Goal: Task Accomplishment & Management: Complete application form

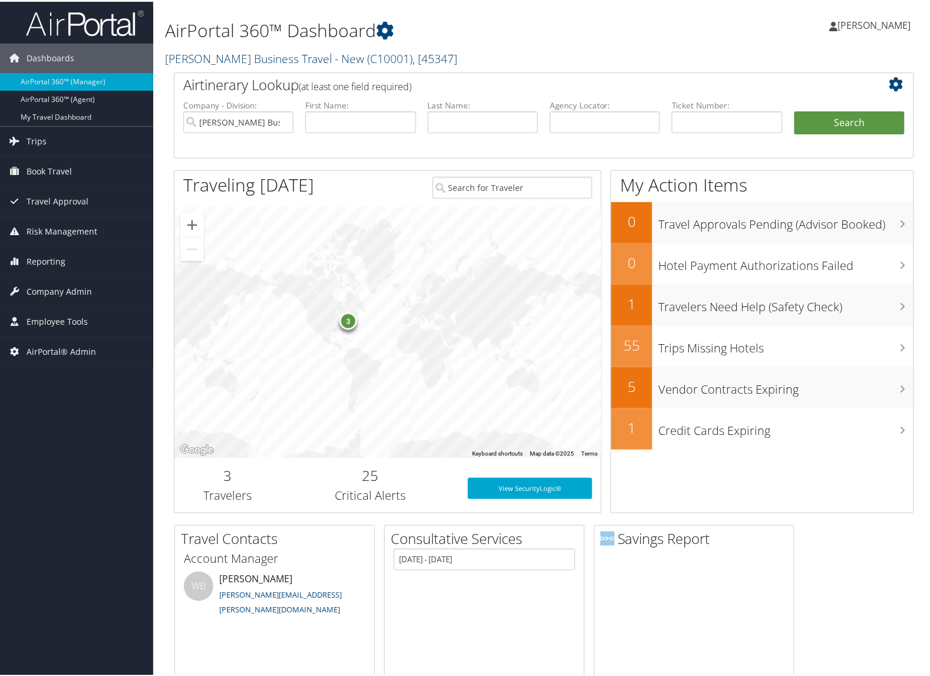
click at [231, 56] on link "[PERSON_NAME] Business Travel - New ( C10001 ) , [ 45347 ]" at bounding box center [311, 57] width 292 height 16
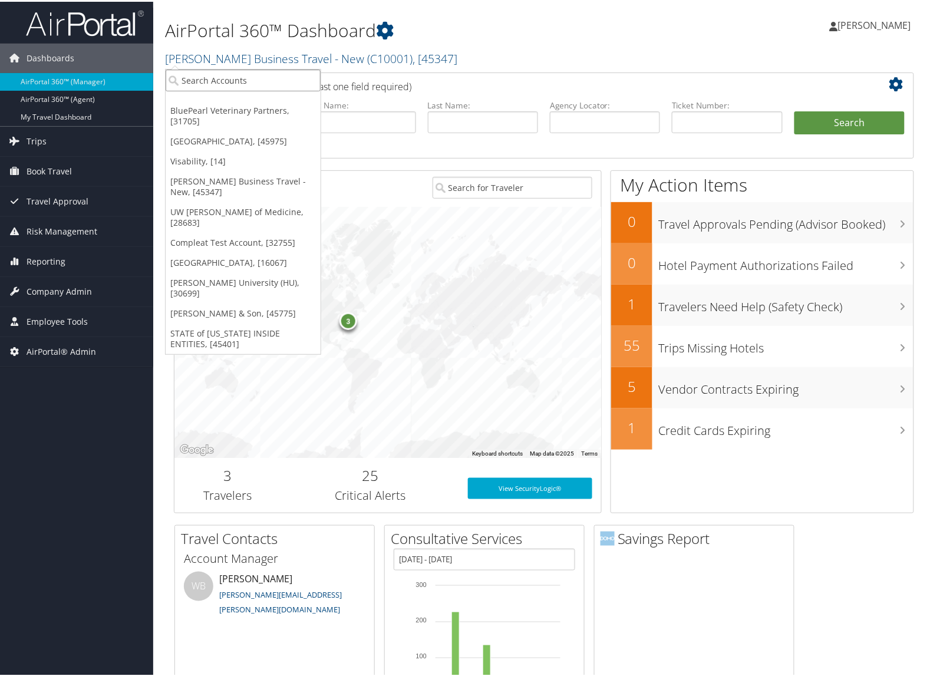
click at [228, 74] on input "search" at bounding box center [243, 79] width 155 height 22
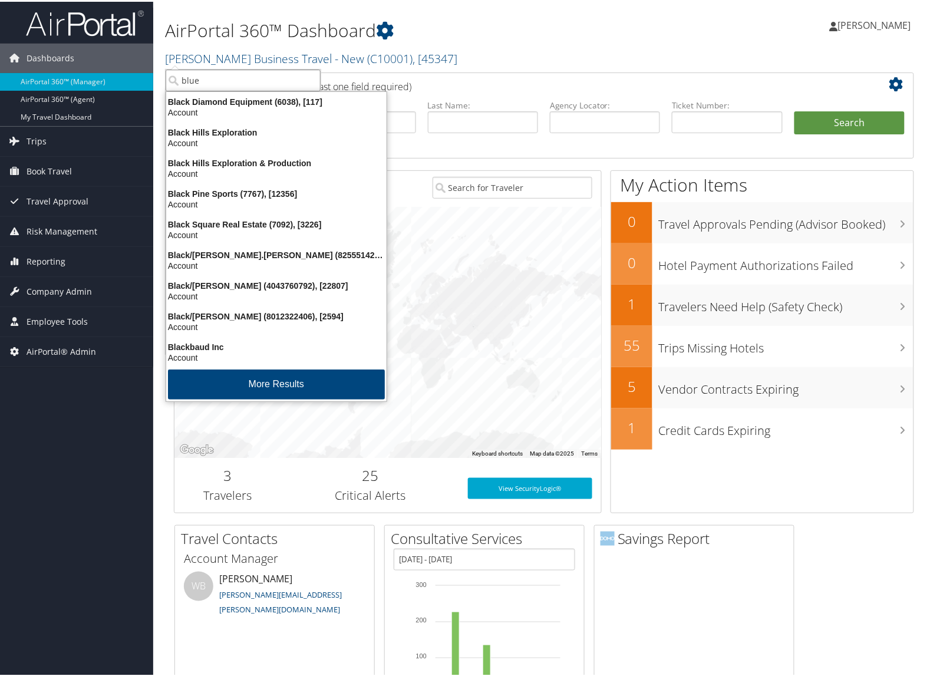
type input "bluep"
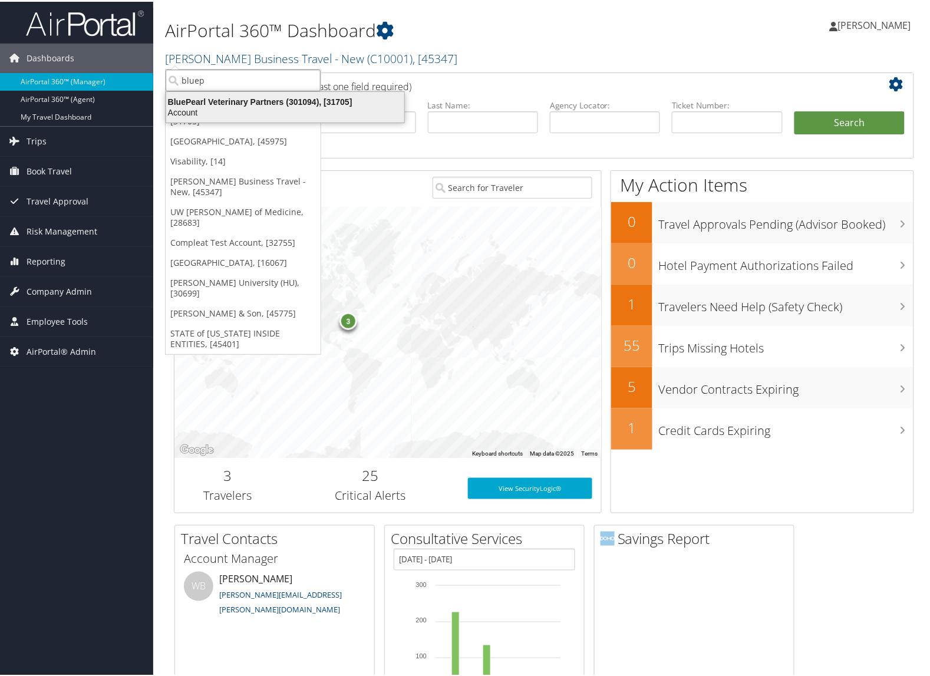
click at [237, 94] on div "BluePearl Veterinary Partners (301094), [31705] Account" at bounding box center [285, 105] width 235 height 27
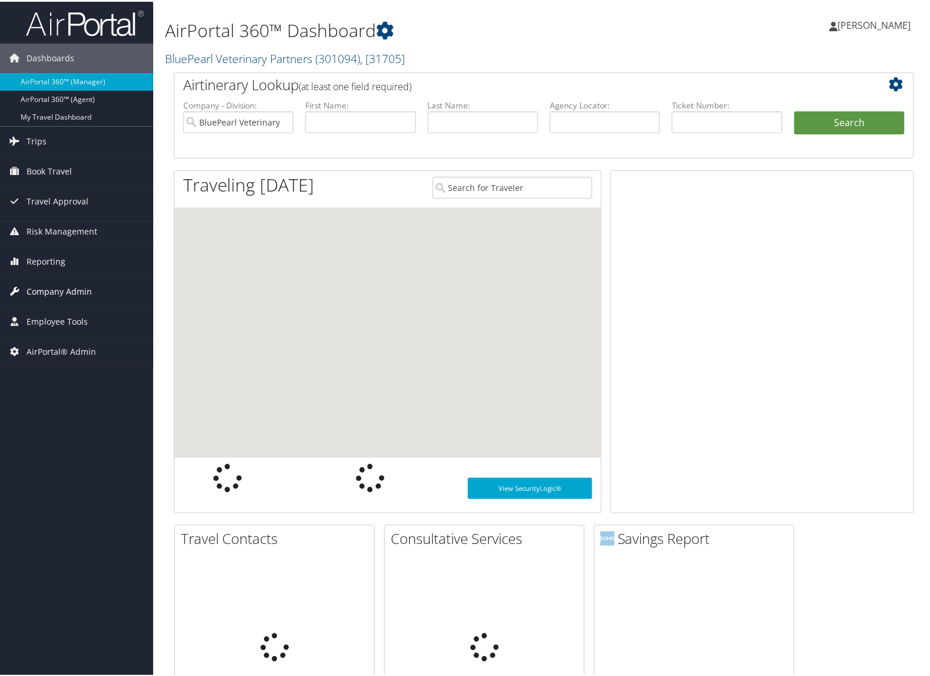
click at [64, 296] on span "Company Admin" at bounding box center [59, 289] width 65 height 29
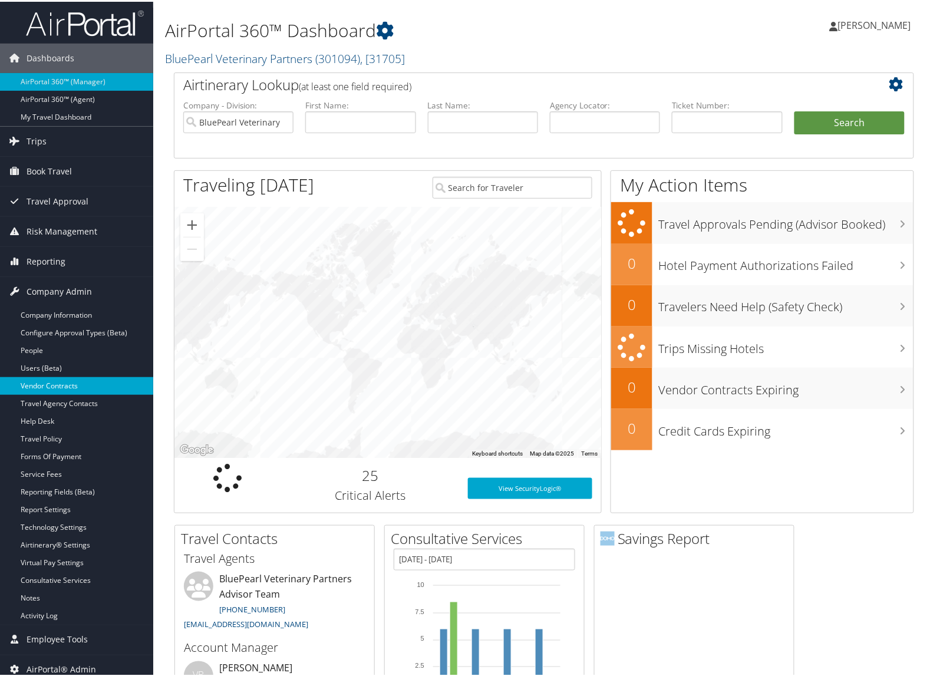
click at [67, 379] on link "Vendor Contracts" at bounding box center [76, 384] width 153 height 18
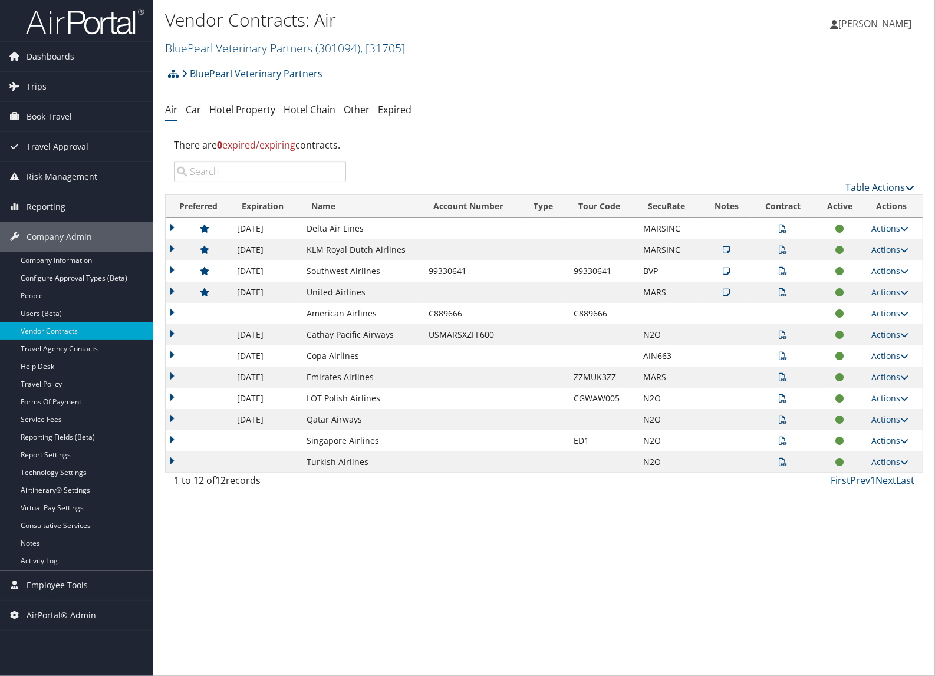
click at [853, 186] on link "Table Actions" at bounding box center [879, 187] width 69 height 13
click at [823, 209] on link "Create New Contract" at bounding box center [840, 206] width 155 height 20
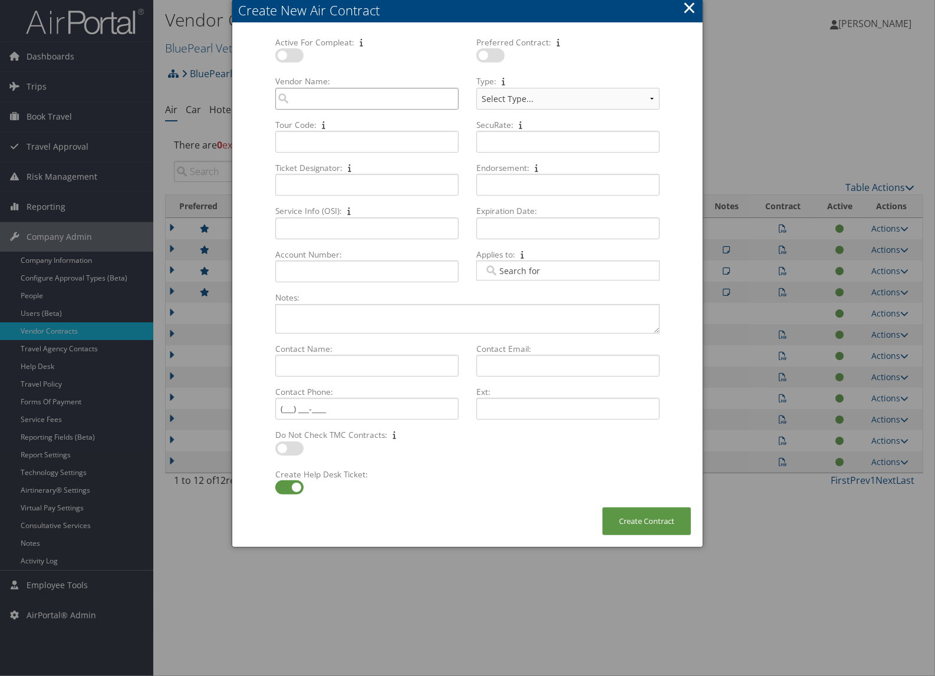
click at [316, 94] on input "Vendor Name: Multiple values The selected items contain different values for th…" at bounding box center [366, 99] width 183 height 22
click at [313, 120] on div "Malaysia Airline (MH)" at bounding box center [367, 121] width 179 height 12
type input "Malaysia Airline"
click at [529, 99] on select "Select Type... SBP CVA" at bounding box center [567, 99] width 183 height 22
select select "[object Object]"
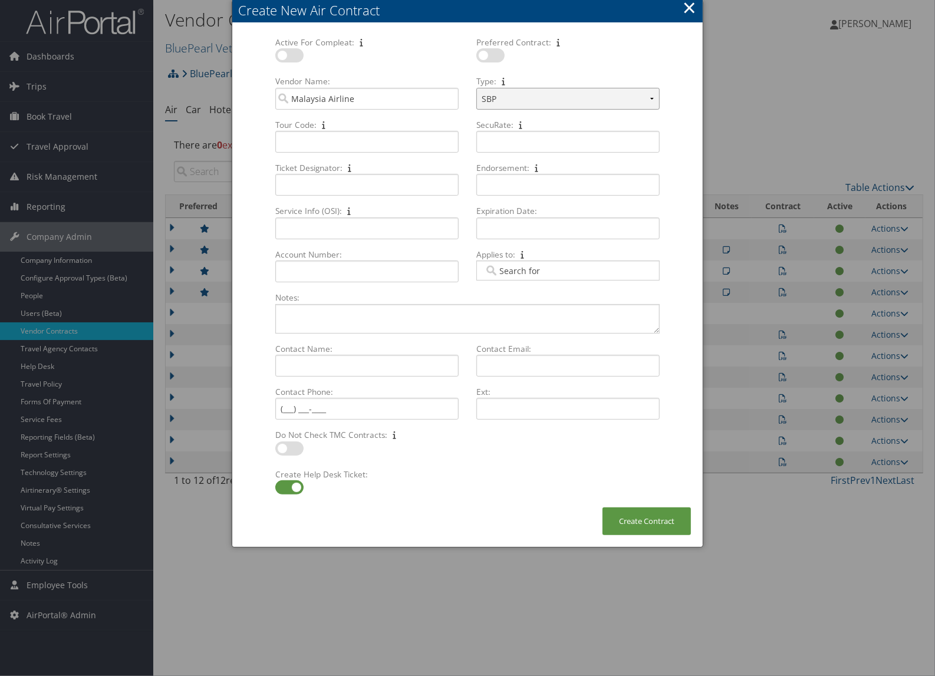
click at [476, 88] on select "Select Type... SBP CVA" at bounding box center [567, 99] width 183 height 22
click at [507, 143] on input "SecuRate: Multiple values The selected items contain different values for this …" at bounding box center [567, 142] width 183 height 22
type input "N20"
click at [314, 138] on input "Tour Code: Multiple values The selected items contain different values for this…" at bounding box center [366, 142] width 183 height 22
click at [303, 143] on input "Tour Code: Multiple values The selected items contain different values for this…" at bounding box center [366, 142] width 183 height 22
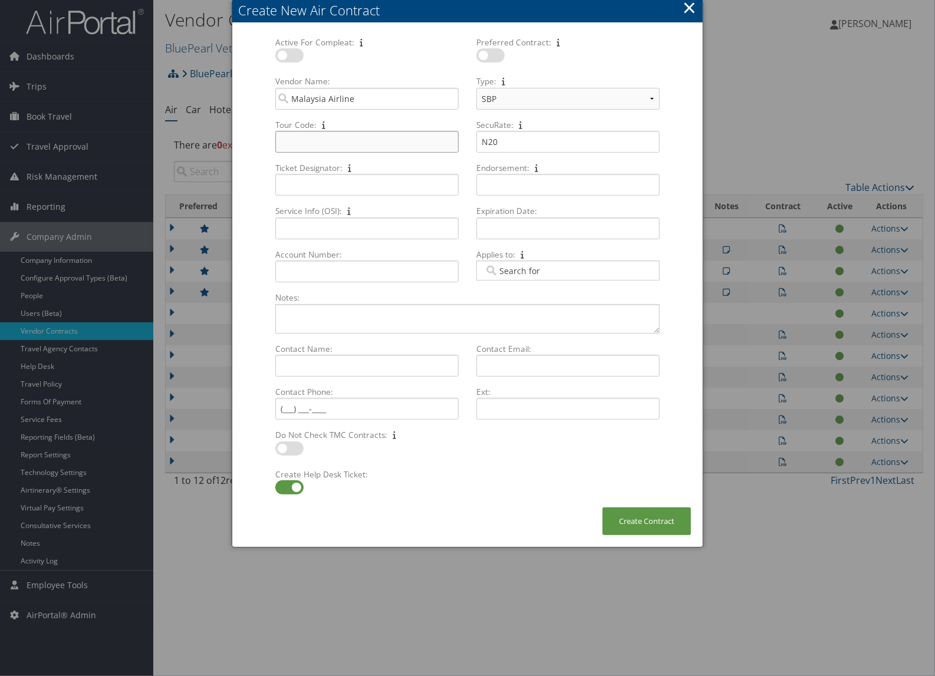
paste input "HQBCS0427"
type input "HQBCS0427"
click at [290, 494] on label at bounding box center [289, 487] width 28 height 14
click at [289, 493] on input "checkbox" at bounding box center [285, 490] width 8 height 8
checkbox input "false"
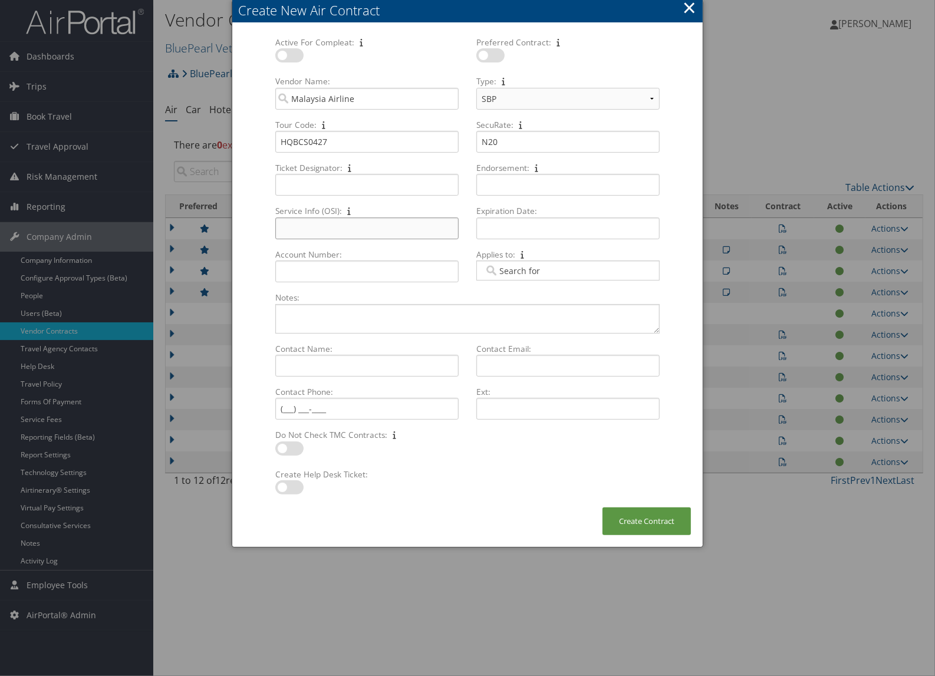
click at [358, 237] on input "Service Info (OSI): Multiple values The selected items contain different values…" at bounding box center [366, 228] width 183 height 22
paste input "BKBA.YFL Client ID"
type input "BKBA.YFL Client ID"
click at [504, 232] on input "Expiration Date: Multiple values The selected items contain different values fo…" at bounding box center [567, 228] width 183 height 22
type input "04/30/2027"
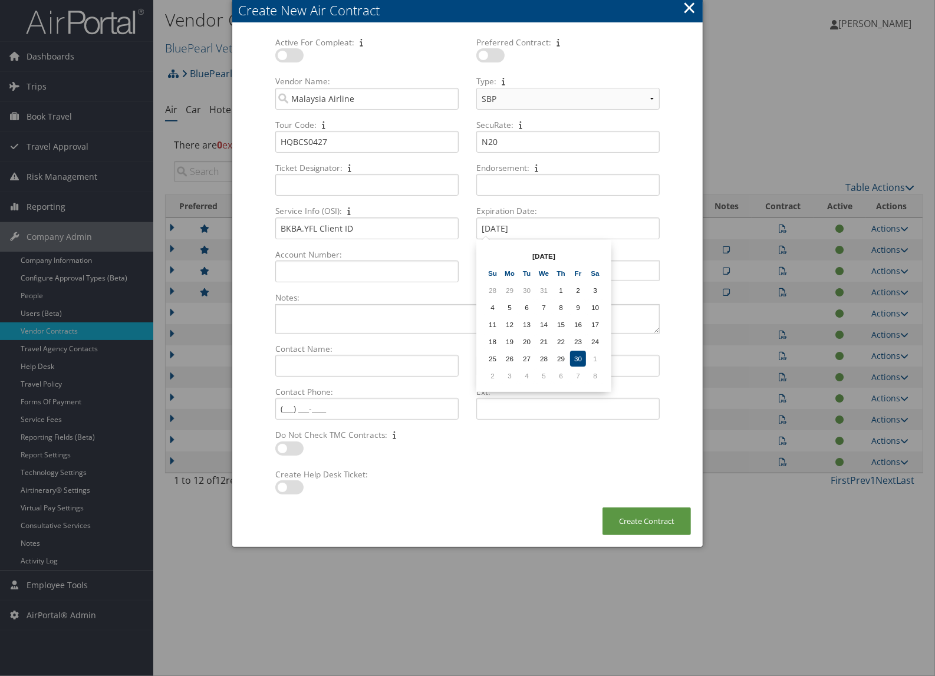
click at [576, 354] on td "30" at bounding box center [578, 359] width 16 height 16
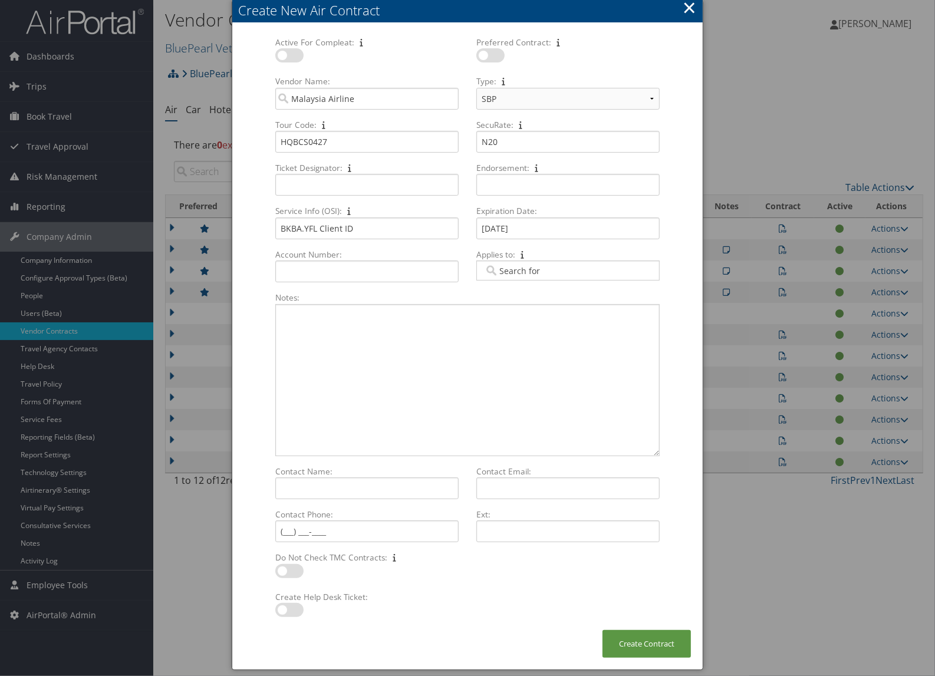
drag, startPoint x: 656, startPoint y: 332, endPoint x: 678, endPoint y: 455, distance: 125.1
click at [678, 455] on form "Active For Compleat: Multiple values The selected items contain different value…" at bounding box center [467, 333] width 447 height 593
click at [313, 354] on textarea "Notes: Multiple values The selected items contain different values for this inp…" at bounding box center [467, 380] width 384 height 152
paste textarea "G. Please email to mhbusiness@malaysiaairlines.com for matters mentioned below:…"
type textarea "G. Please email to mhbusiness@malaysiaairlines.com for matters mentioned below:…"
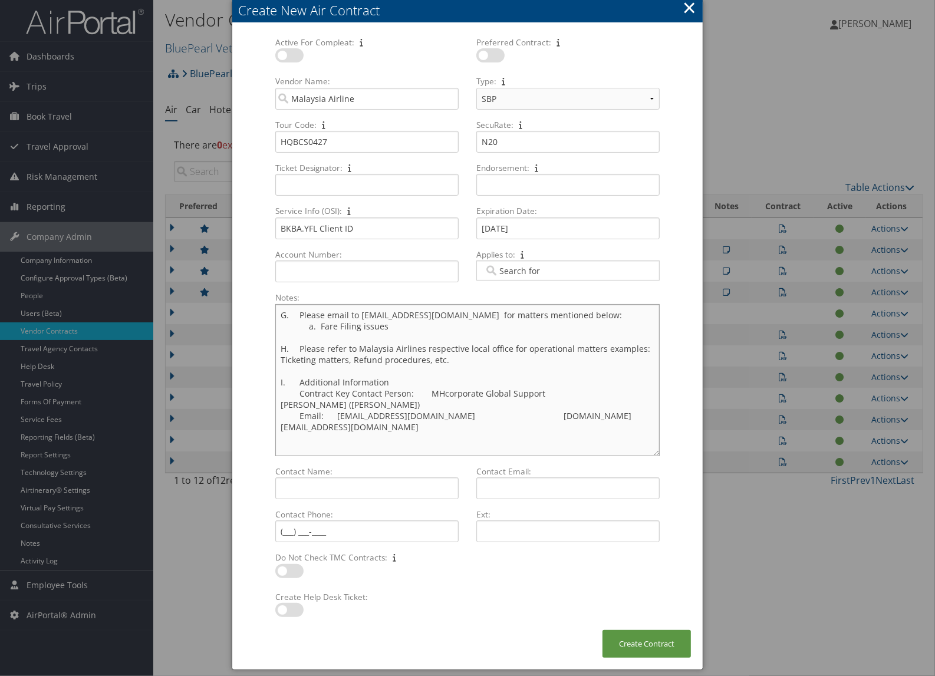
click at [605, 392] on textarea "G. Please email to mhbusiness@malaysiaairlines.com for matters mentioned below:…" at bounding box center [467, 380] width 384 height 152
drag, startPoint x: 282, startPoint y: 316, endPoint x: 579, endPoint y: 427, distance: 317.7
click at [579, 427] on textarea "G. Please email to mhbusiness@malaysiaairlines.com for matters mentioned below:…" at bounding box center [467, 380] width 384 height 152
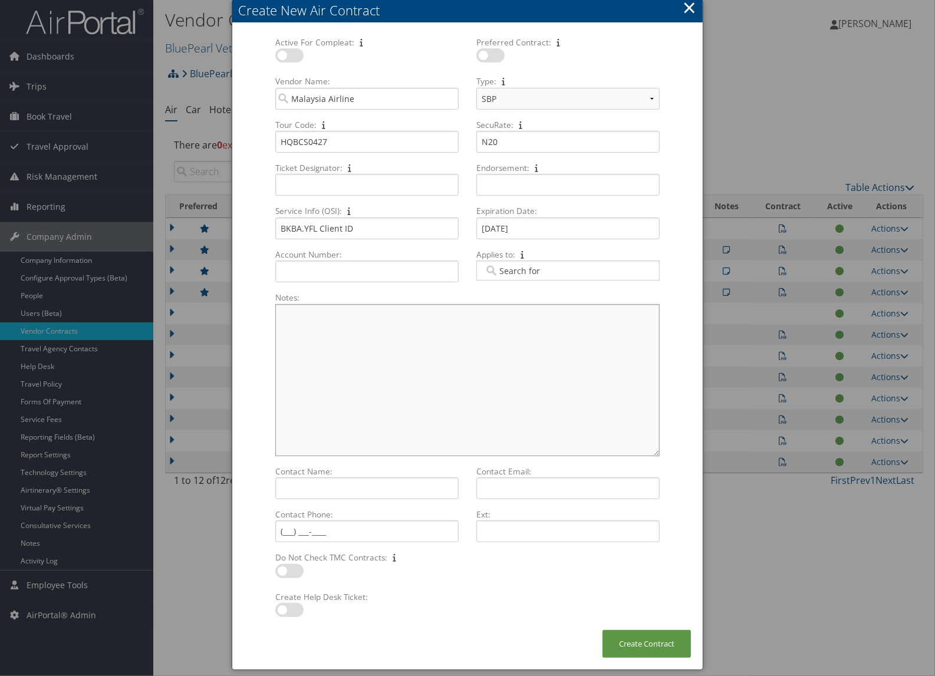
click at [427, 334] on textarea "Notes: Multiple values The selected items contain different values for this inp…" at bounding box center [467, 380] width 384 height 152
paste textarea "Please email to mhbusiness@malaysiaairlines.com for matters mentioned below: a.…"
type textarea "Please email to mhbusiness@malaysiaairlines.com for matters mentioned below: a.…"
click at [521, 321] on textarea "Notes: Multiple values The selected items contain different values for this inp…" at bounding box center [467, 380] width 384 height 152
click at [333, 331] on textarea "Notes: Multiple values The selected items contain different values for this inp…" at bounding box center [467, 380] width 384 height 152
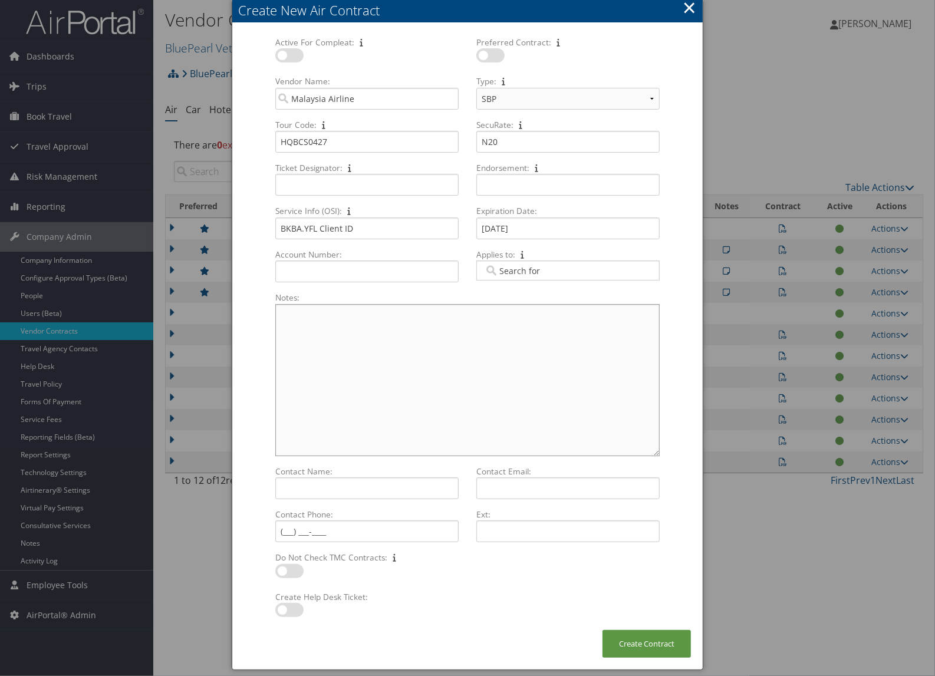
paste textarea "Please email to mhbusiness@malaysiaairlines.com for Fare Filing issues Please r…"
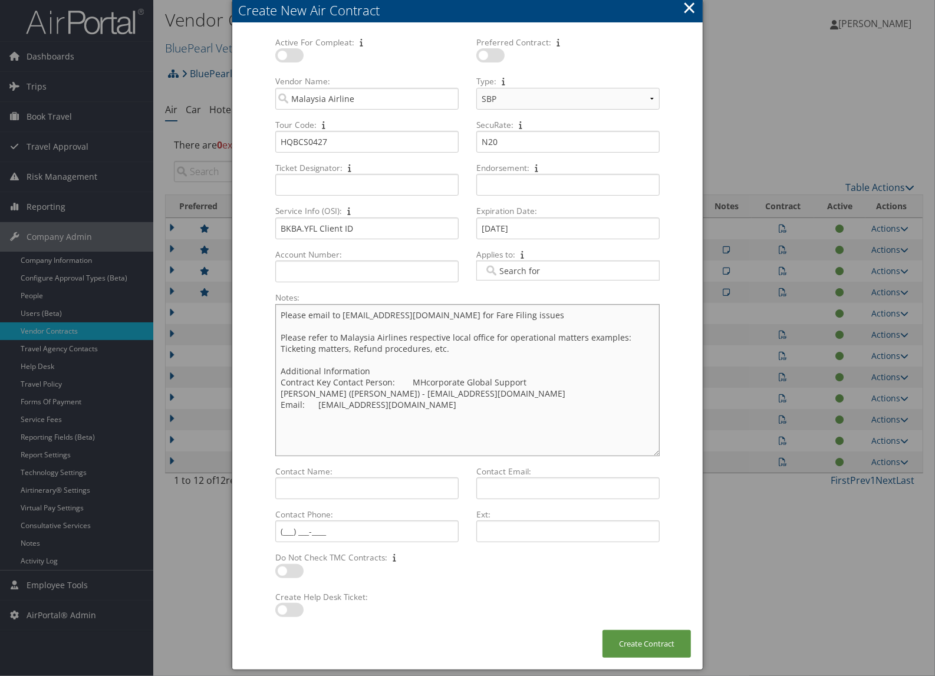
type textarea "Please email to mhbusiness@malaysiaairlines.com for Fare Filing issues Please r…"
drag, startPoint x: 279, startPoint y: 392, endPoint x: 375, endPoint y: 396, distance: 96.1
click at [375, 396] on textarea "Please email to mhbusiness@malaysiaairlines.com for Fare Filing issues Please r…" at bounding box center [467, 380] width 384 height 152
click at [328, 495] on input "Contact Name: Multiple values The selected items contain different values for t…" at bounding box center [366, 488] width 183 height 22
paste input "Sharifah Maryam (Maya)"
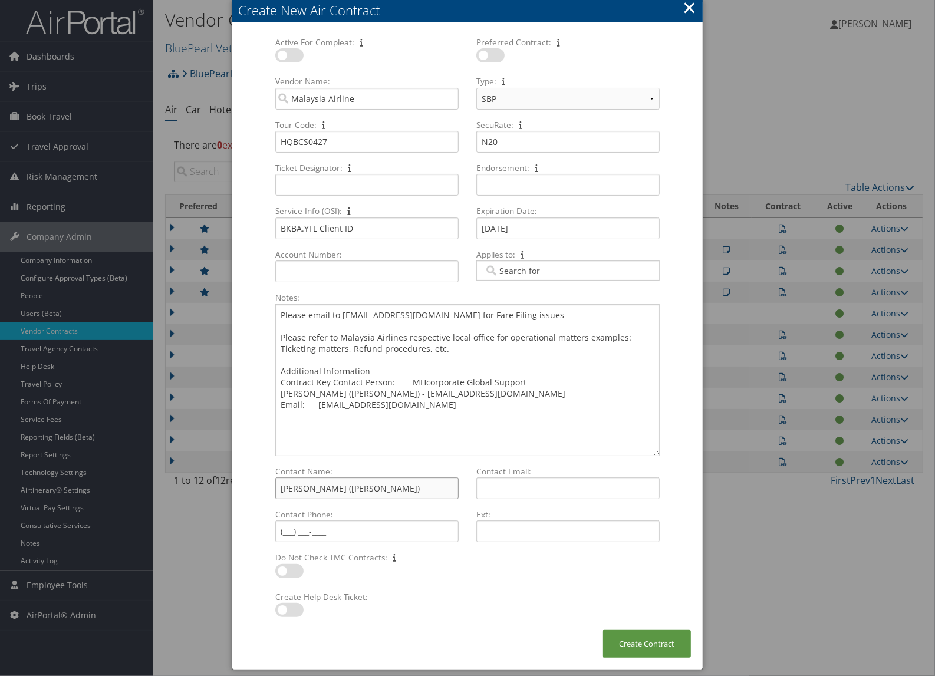
type input "Sharifah Maryam (Maya)"
drag, startPoint x: 596, startPoint y: 397, endPoint x: 382, endPoint y: 395, distance: 214.5
click at [382, 395] on textarea "Please email to mhbusiness@malaysiaairlines.com for Fare Filing issues Please r…" at bounding box center [467, 380] width 384 height 152
click at [552, 487] on input "Contact Email: Multiple values The selected items contain different values for …" at bounding box center [567, 488] width 183 height 22
paste input "shmaryamalhabshee.syedariffin@malaysiaairlines.com"
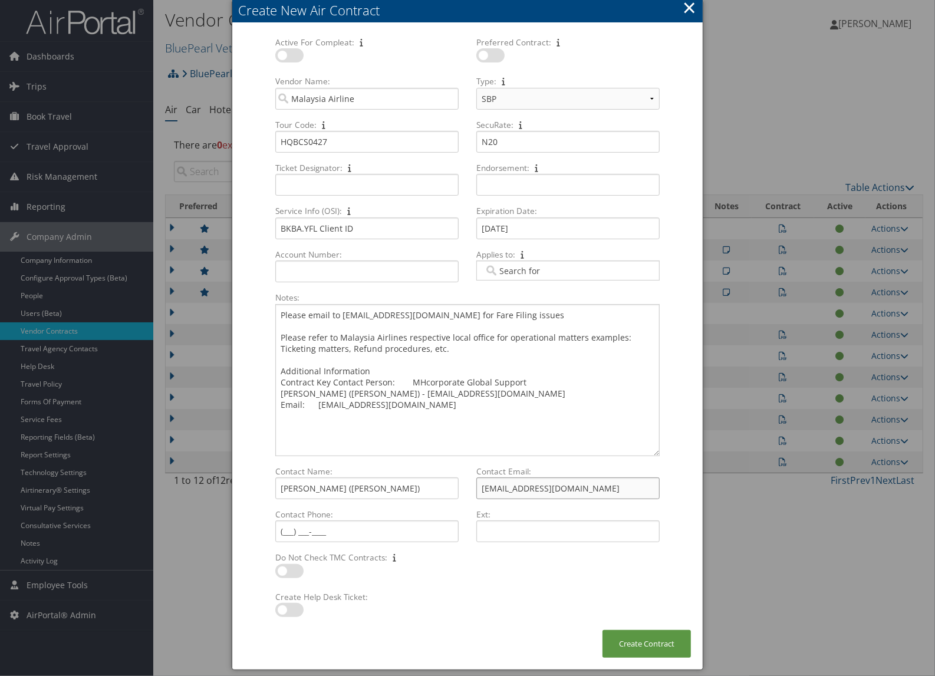
scroll to position [0, 38]
type input "shmaryamalhabshee.syedariffin@malaysiaairlines.com"
click at [679, 639] on button "Create Contract" at bounding box center [646, 644] width 88 height 28
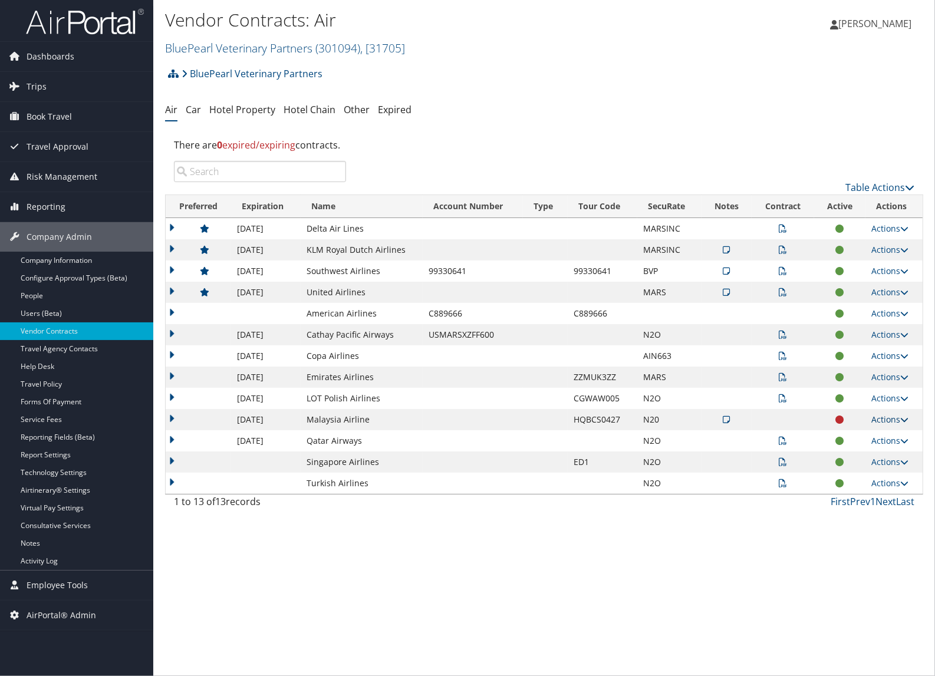
click at [885, 420] on link "Actions" at bounding box center [889, 419] width 37 height 11
click at [868, 457] on link "View Contracts" at bounding box center [865, 457] width 78 height 20
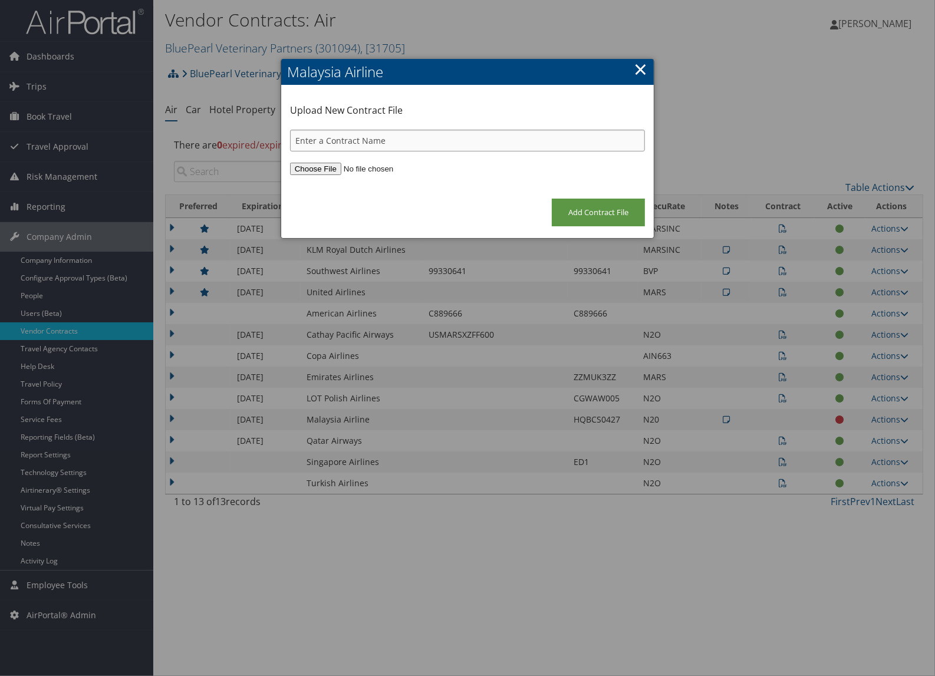
click at [325, 140] on input "text" at bounding box center [467, 141] width 355 height 22
click at [435, 144] on input "text" at bounding box center [467, 141] width 355 height 22
type input "BluePearl Mars MH contract vaild until 30Apr2027"
click at [326, 163] on input "file" at bounding box center [467, 169] width 355 height 12
type input "C:\fakepath\BluePearl -Mars Food Malaysia SDN BHD HQBCS0427 (TI) (1).xlsx"
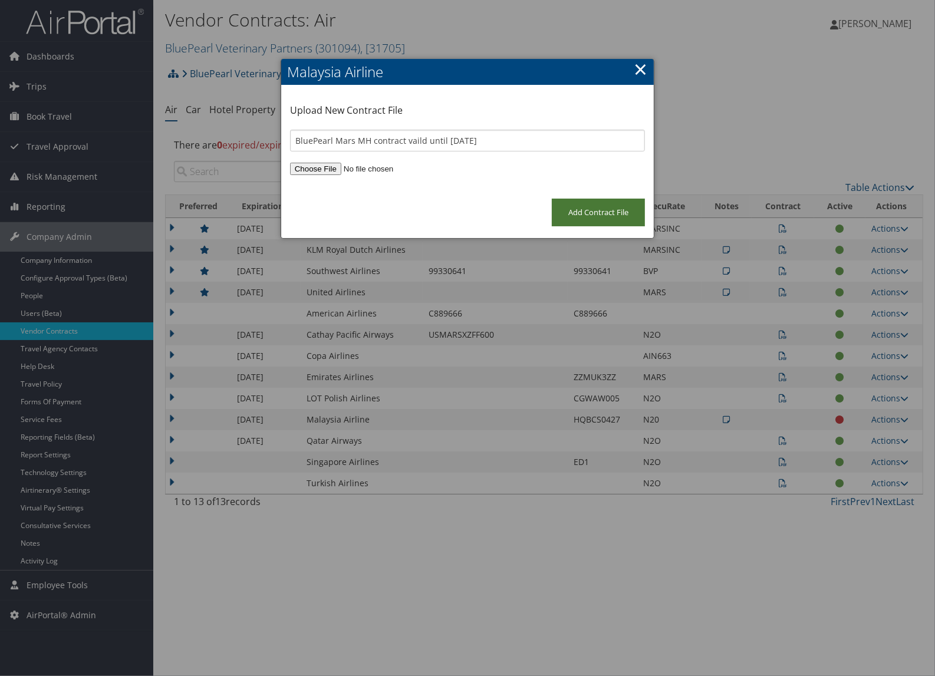
click at [620, 210] on input "Add Contract File" at bounding box center [598, 213] width 93 height 28
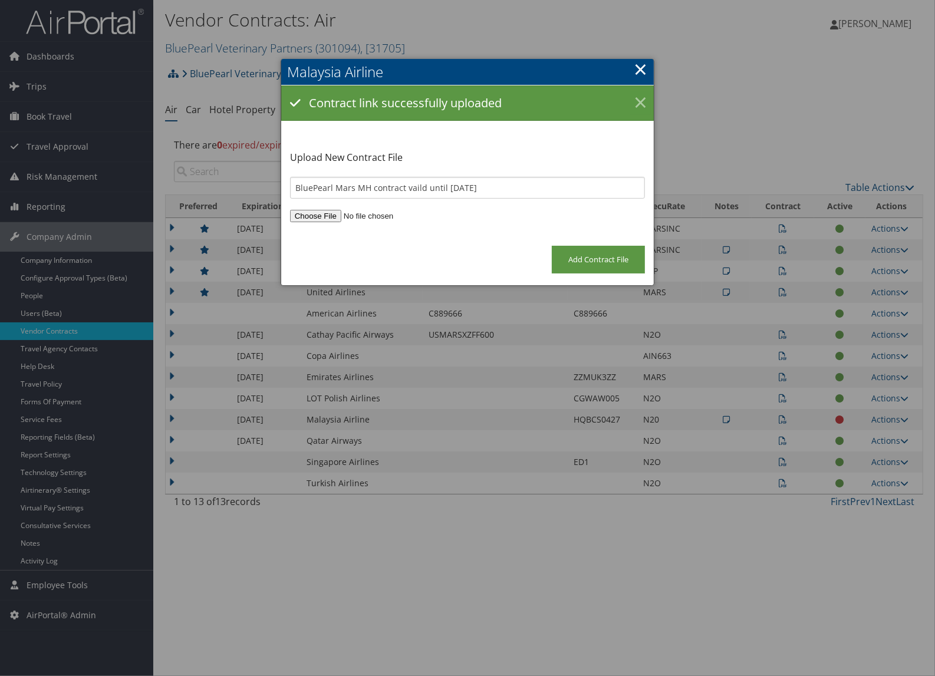
click at [643, 98] on link "×" at bounding box center [640, 103] width 21 height 24
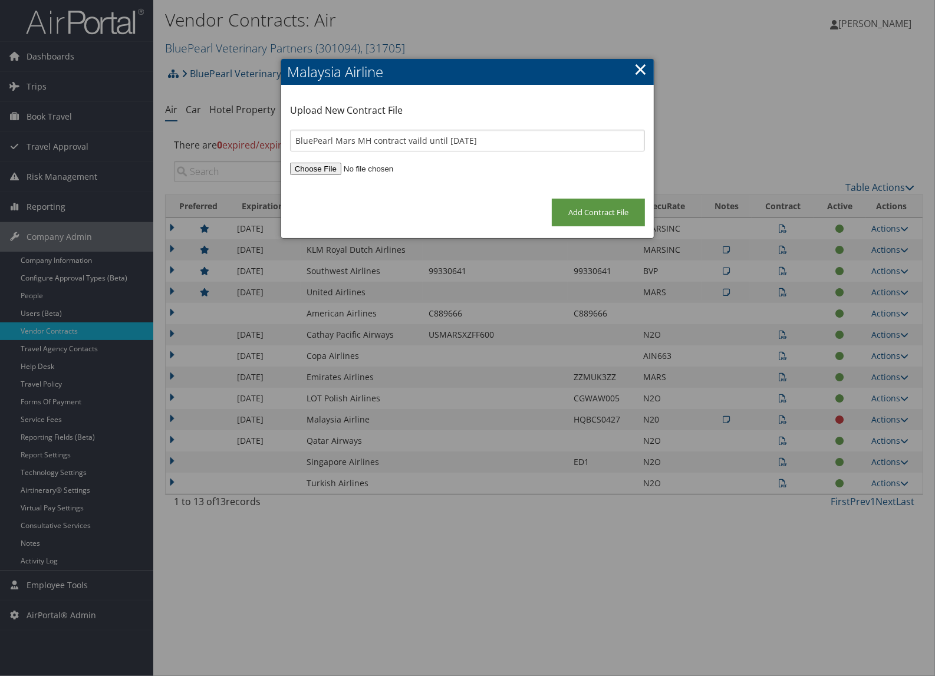
click at [638, 74] on link "×" at bounding box center [640, 69] width 14 height 24
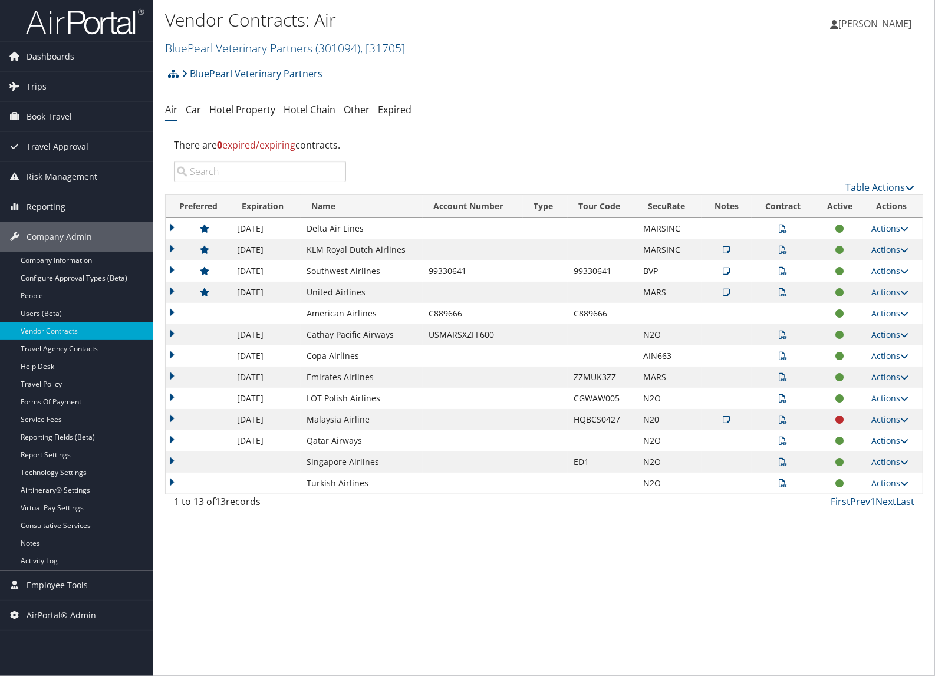
click at [725, 418] on icon at bounding box center [726, 419] width 7 height 8
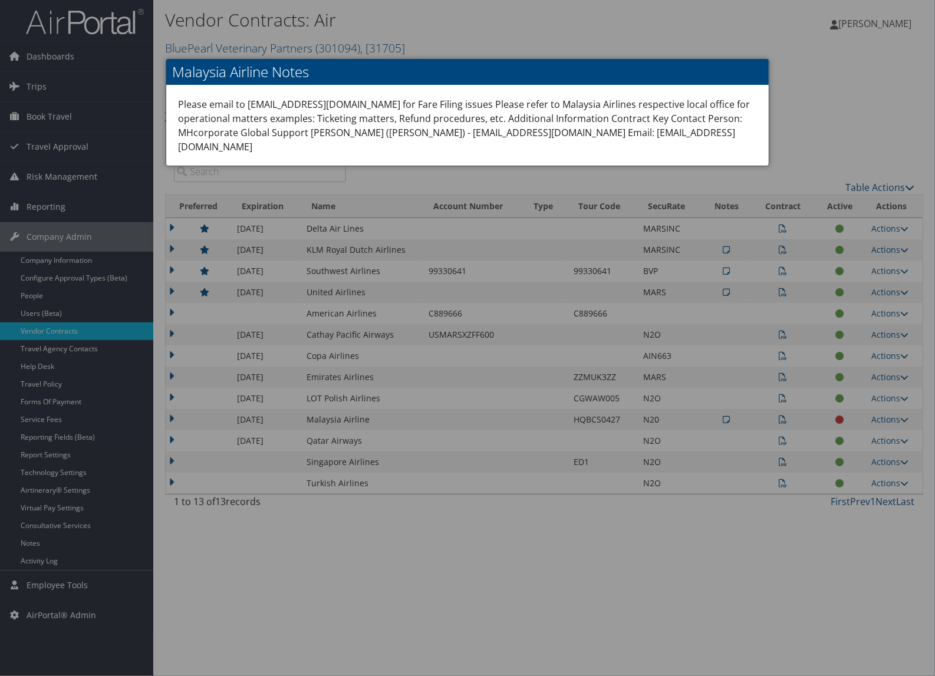
click at [805, 96] on div at bounding box center [467, 338] width 935 height 676
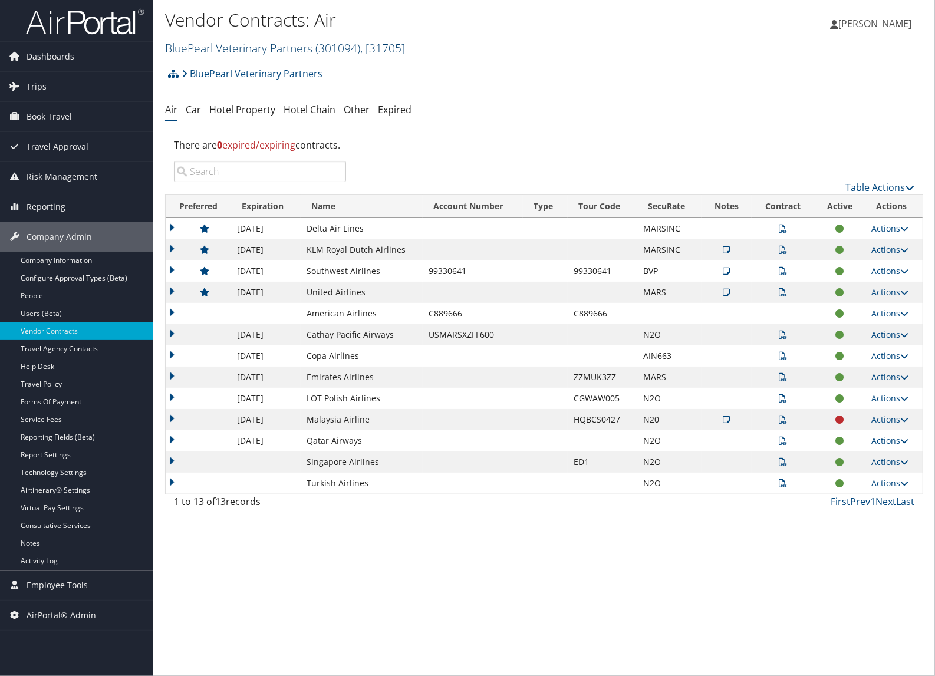
click at [190, 47] on link "BluePearl Veterinary Partners ( 301094 ) , [ 31705 ]" at bounding box center [285, 48] width 240 height 16
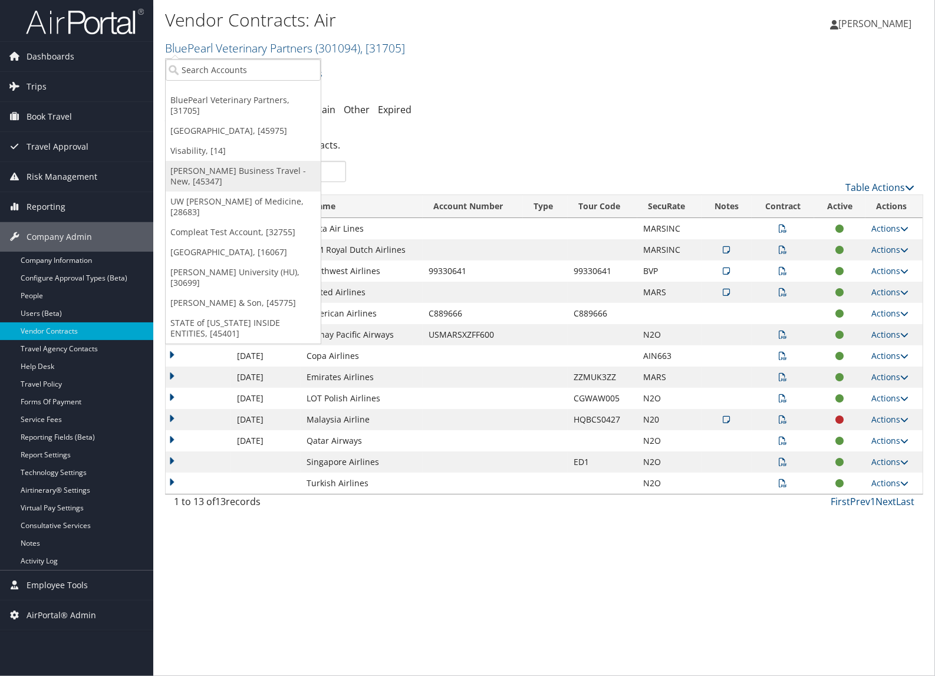
click at [181, 173] on link "[PERSON_NAME] Business Travel - New, [45347]" at bounding box center [243, 176] width 155 height 31
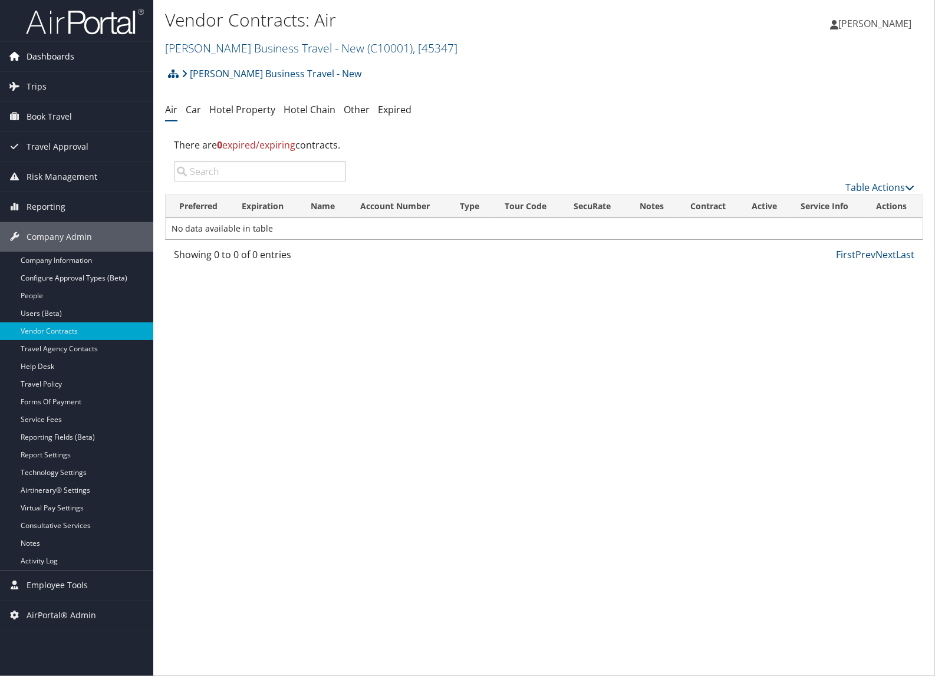
click at [80, 59] on link "Dashboards" at bounding box center [76, 56] width 153 height 29
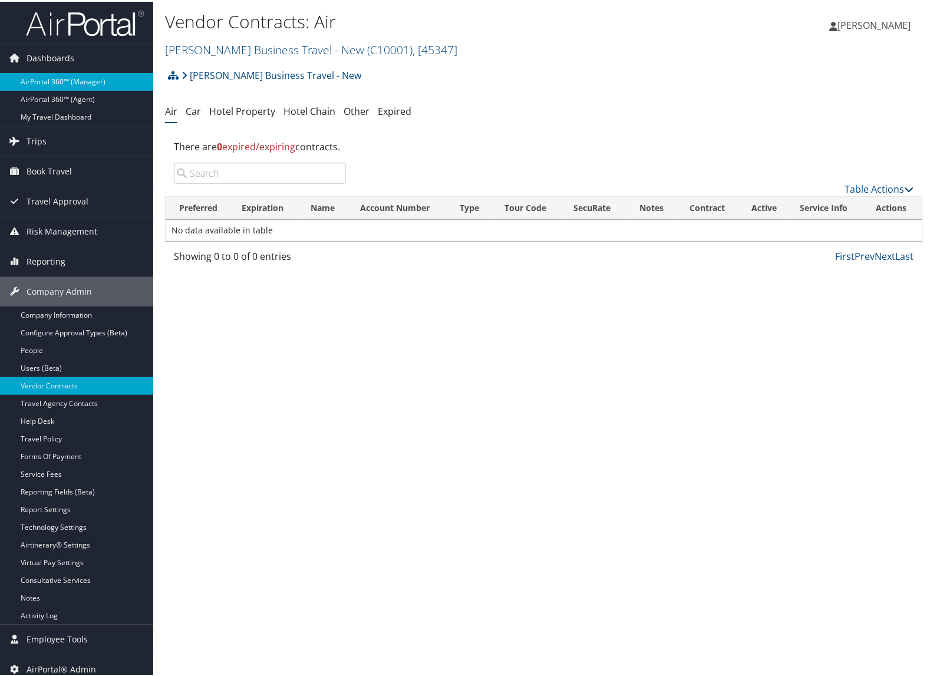
click at [65, 74] on link "AirPortal 360™ (Manager)" at bounding box center [76, 80] width 153 height 18
